Goal: Navigation & Orientation: Find specific page/section

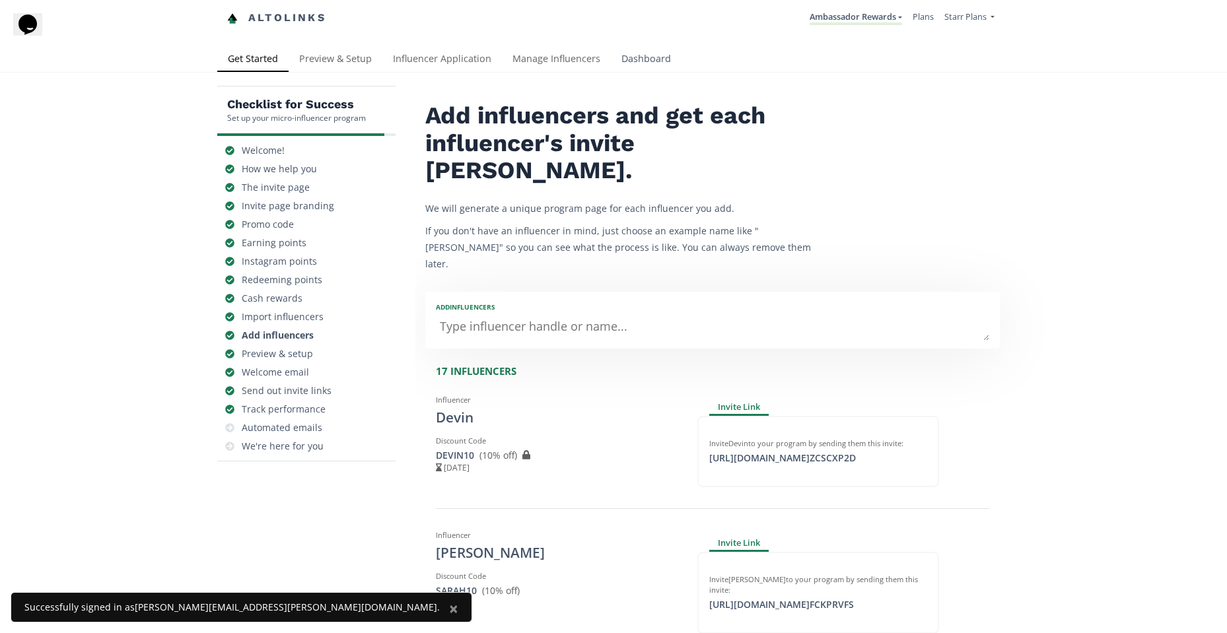
click at [634, 61] on link "Dashboard" at bounding box center [646, 60] width 71 height 26
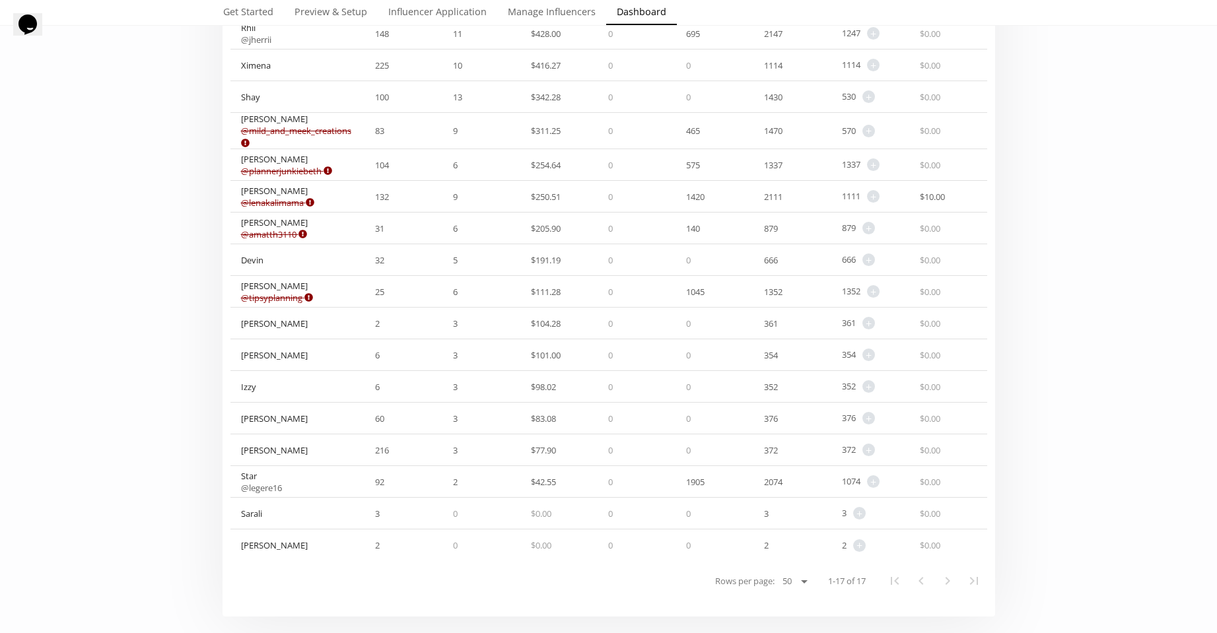
scroll to position [264, 0]
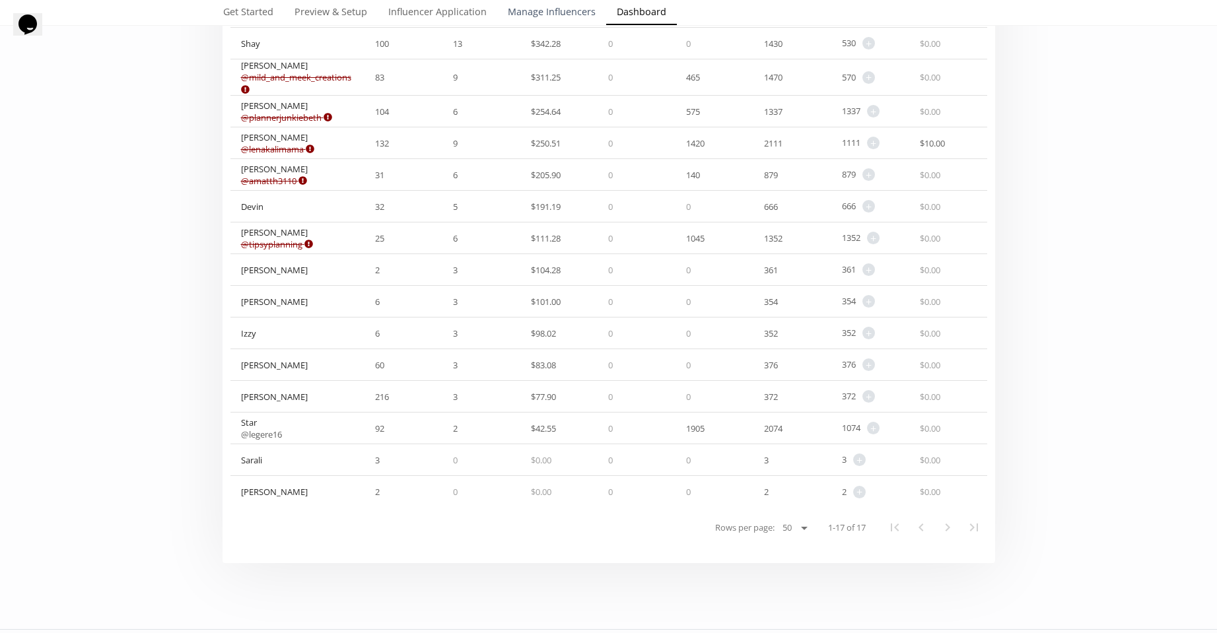
click at [562, 17] on link "Manage Influencers" at bounding box center [551, 13] width 109 height 26
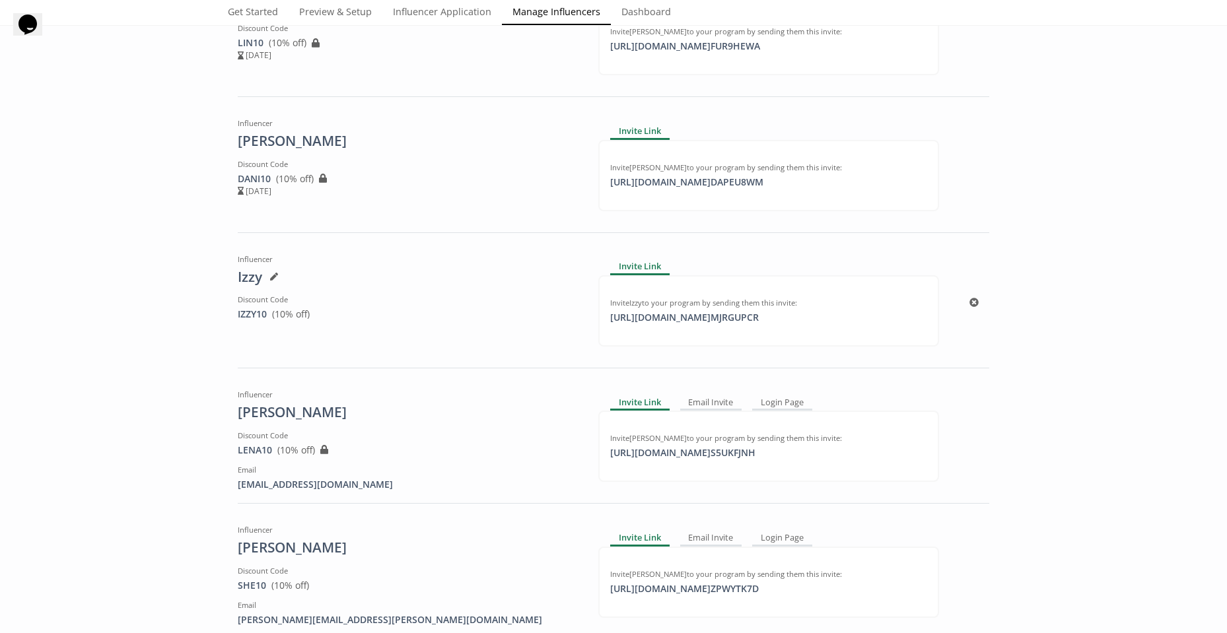
scroll to position [792, 0]
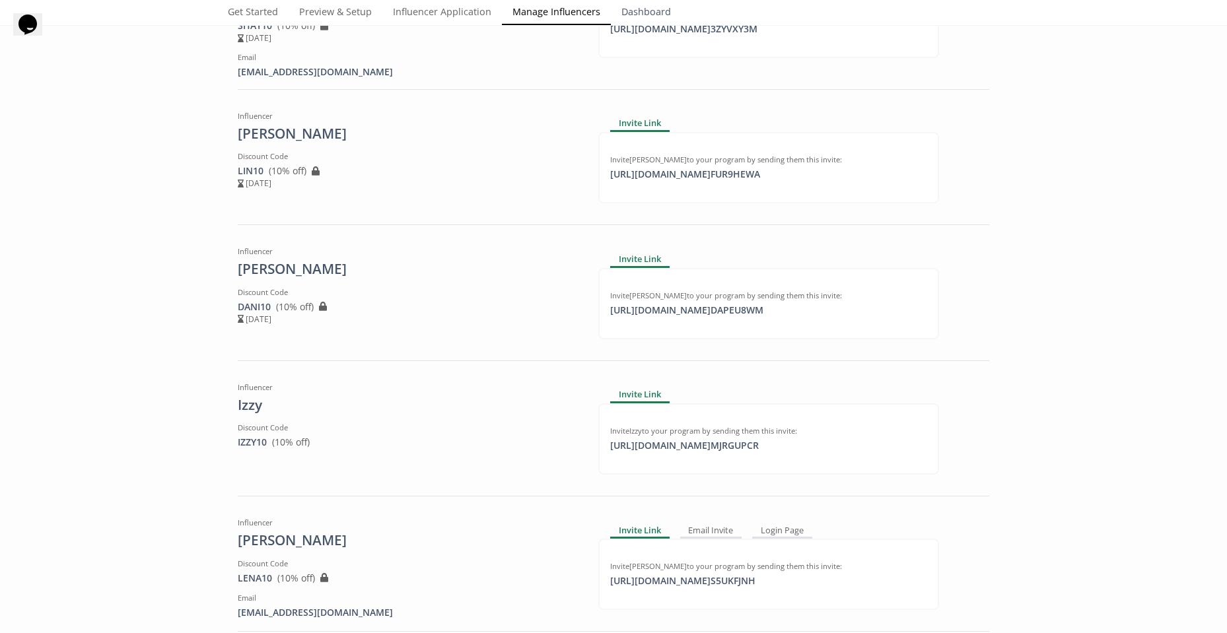
click at [638, 11] on link "Dashboard" at bounding box center [646, 13] width 71 height 26
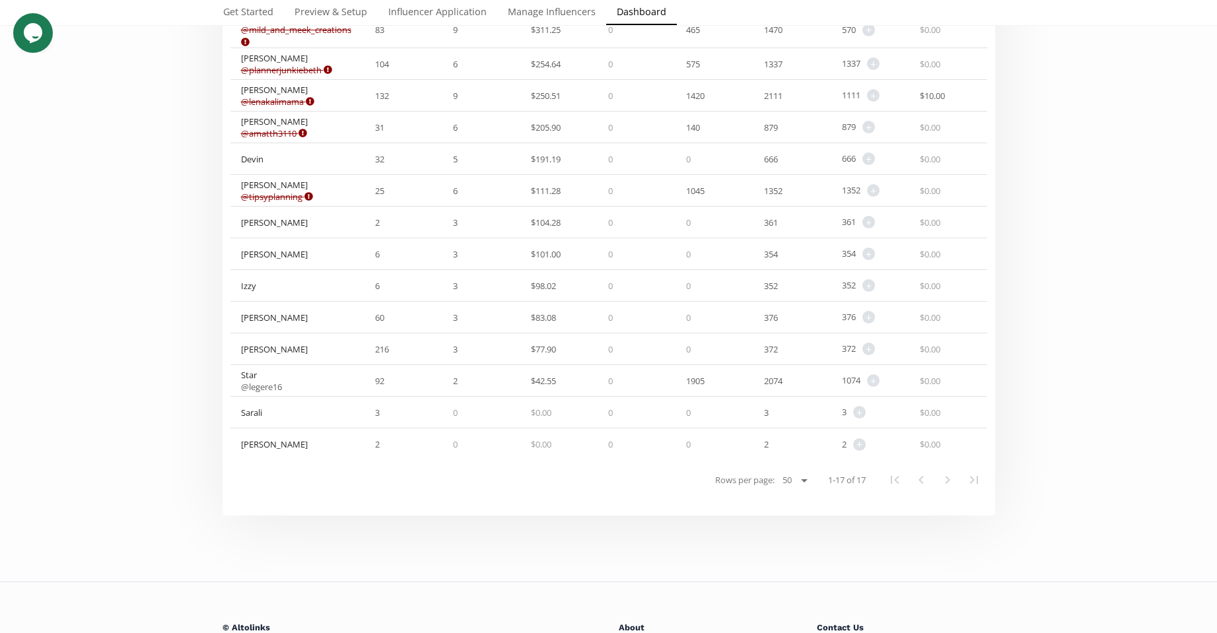
scroll to position [330, 0]
